Goal: Task Accomplishment & Management: Use online tool/utility

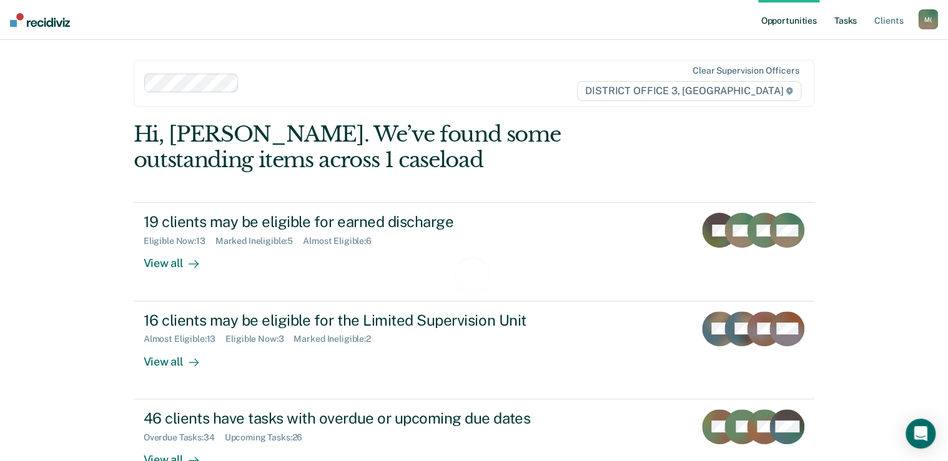
click at [847, 23] on link "Tasks" at bounding box center [845, 20] width 27 height 40
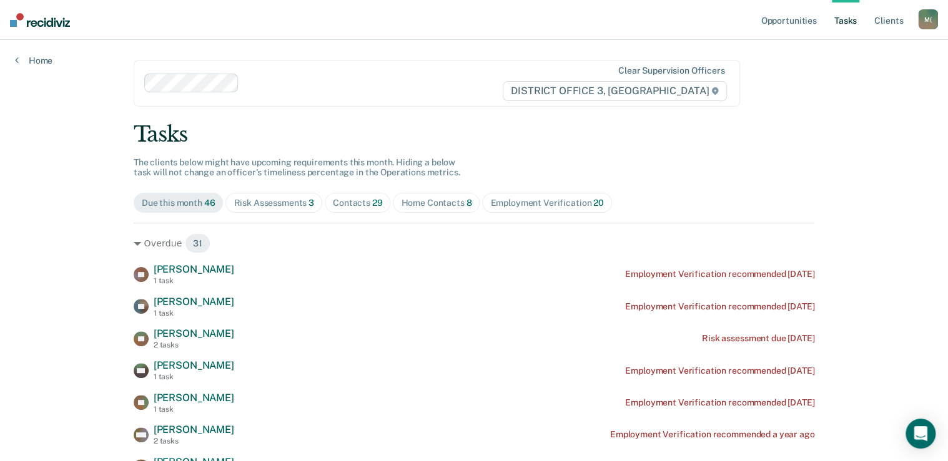
click at [367, 195] on span "Contacts 29" at bounding box center [358, 203] width 66 height 20
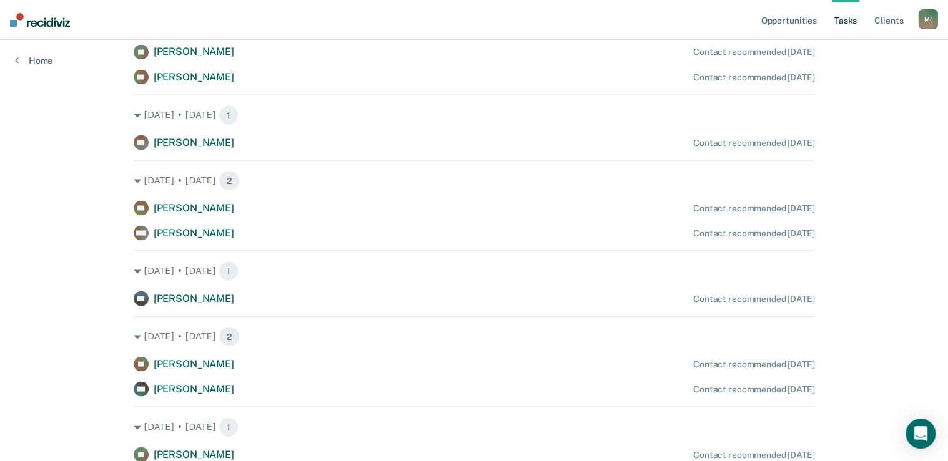
scroll to position [1199, 0]
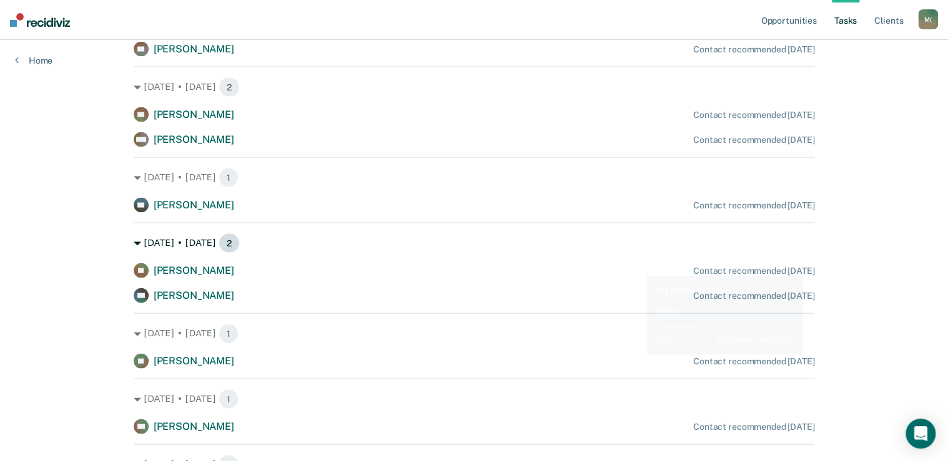
click at [631, 248] on div "[DATE] • [DATE] 2" at bounding box center [474, 244] width 681 height 20
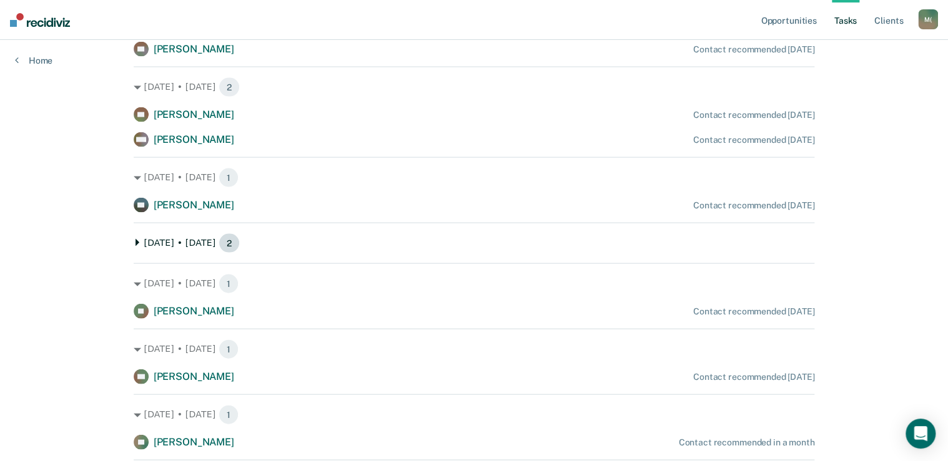
click at [646, 245] on div "[DATE] • [DATE] 2" at bounding box center [474, 244] width 681 height 20
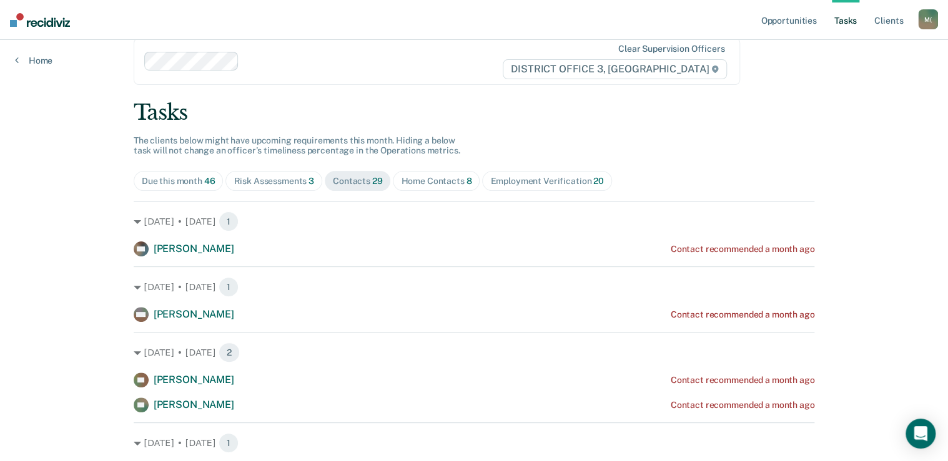
scroll to position [0, 0]
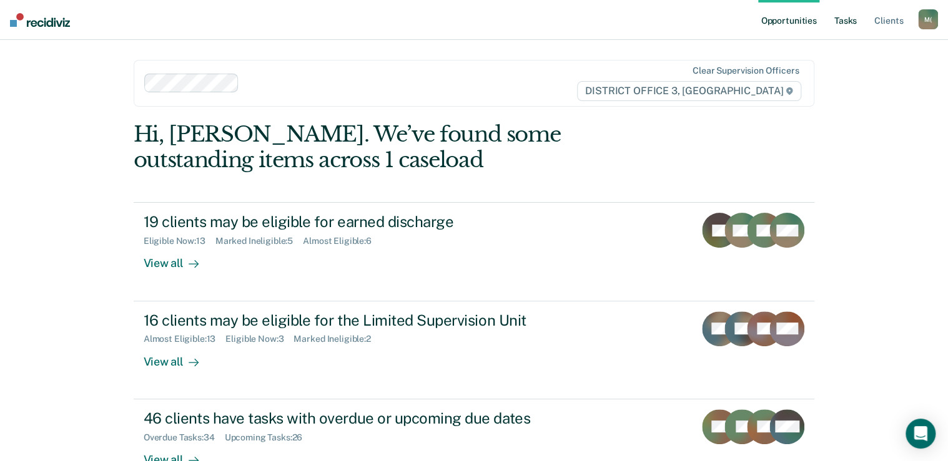
click at [845, 22] on link "Tasks" at bounding box center [845, 20] width 27 height 40
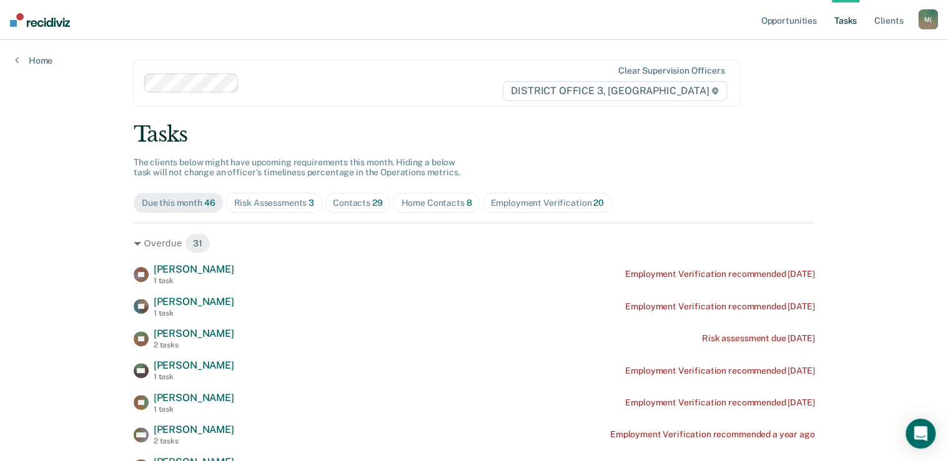
click at [429, 204] on div "Home Contacts 8" at bounding box center [436, 203] width 71 height 11
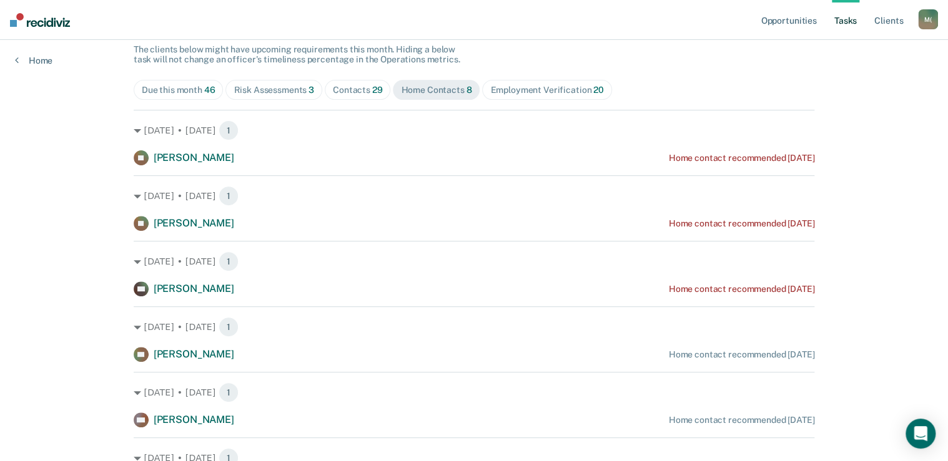
scroll to position [26, 0]
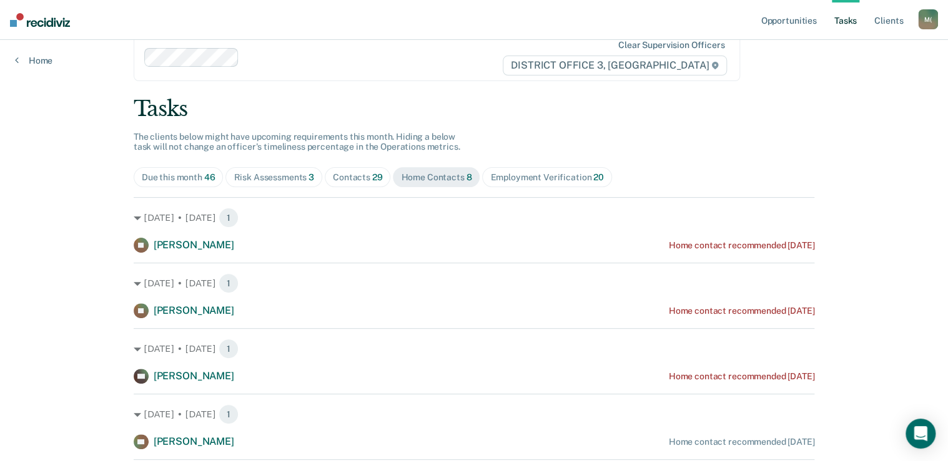
click at [297, 177] on div "Risk Assessments 3" at bounding box center [274, 177] width 81 height 11
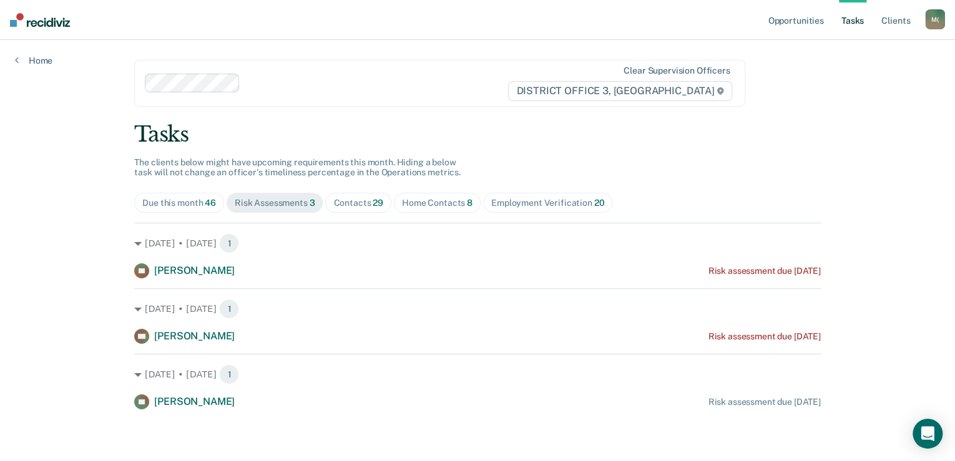
click at [364, 200] on div "Contacts 29" at bounding box center [358, 203] width 50 height 11
